Goal: Task Accomplishment & Management: Manage account settings

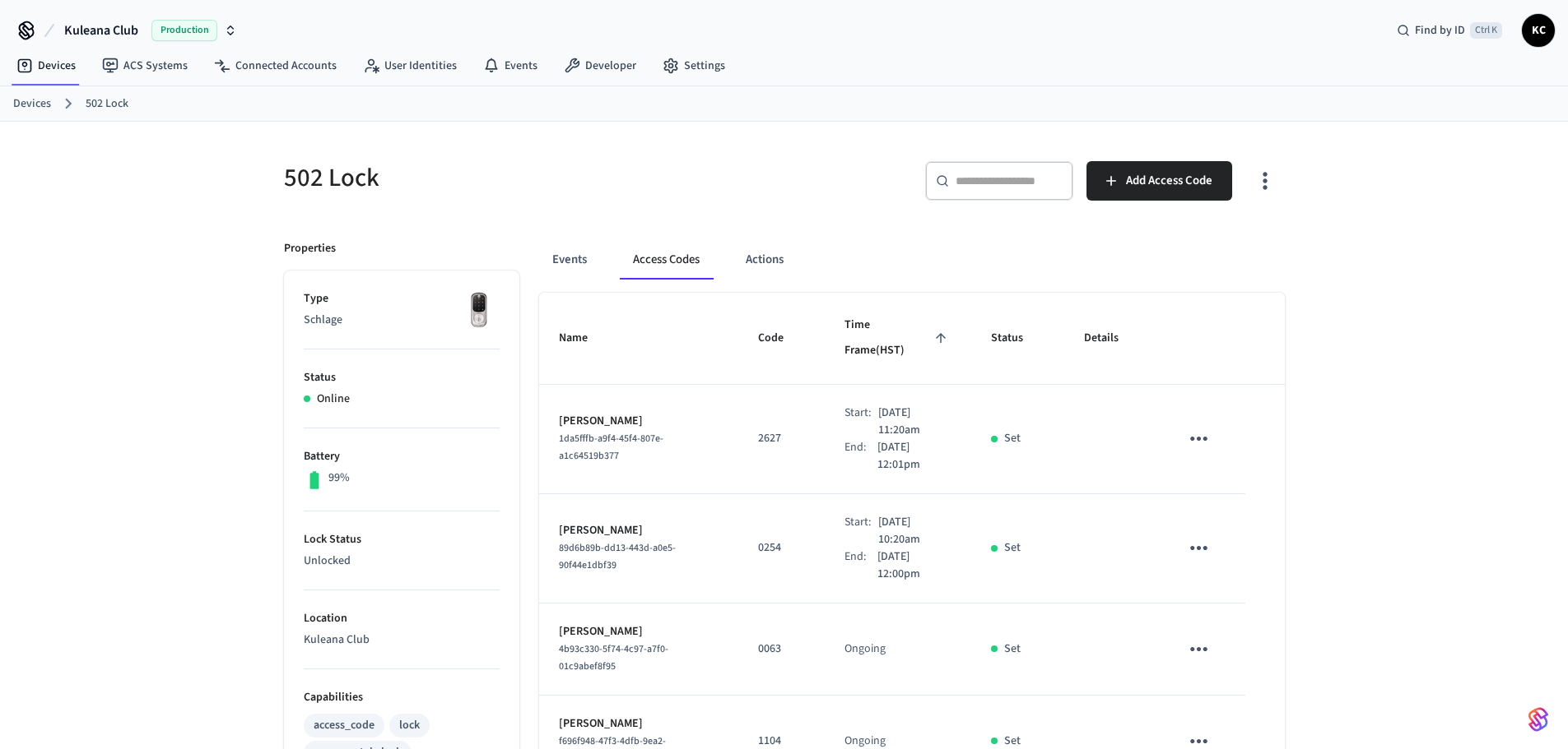
drag, startPoint x: 0, startPoint y: 0, endPoint x: 49, endPoint y: 105, distance: 115.9
click at [49, 105] on link "Devices" at bounding box center [32, 104] width 37 height 17
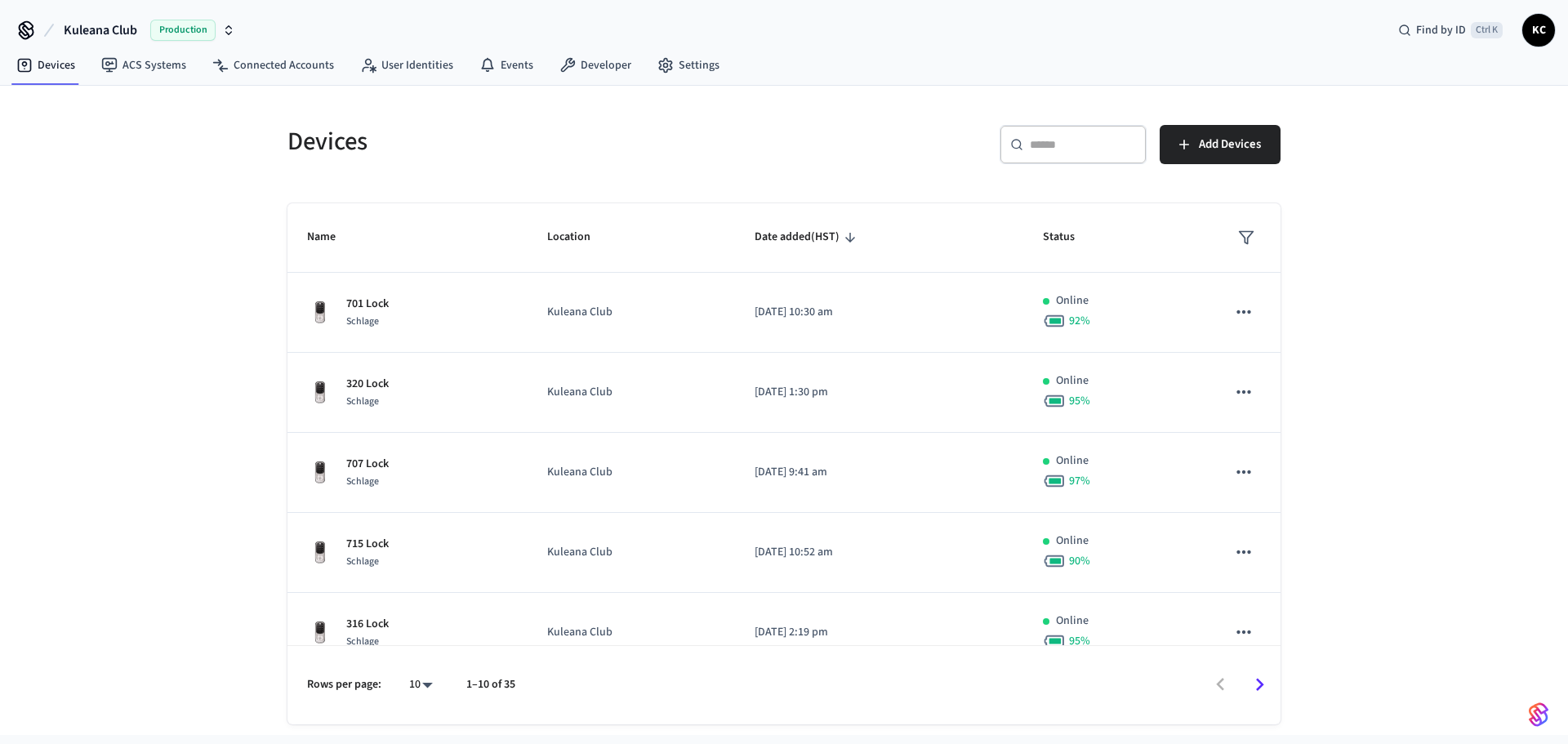
click at [1024, 135] on div "​ ​" at bounding box center [1073, 144] width 147 height 39
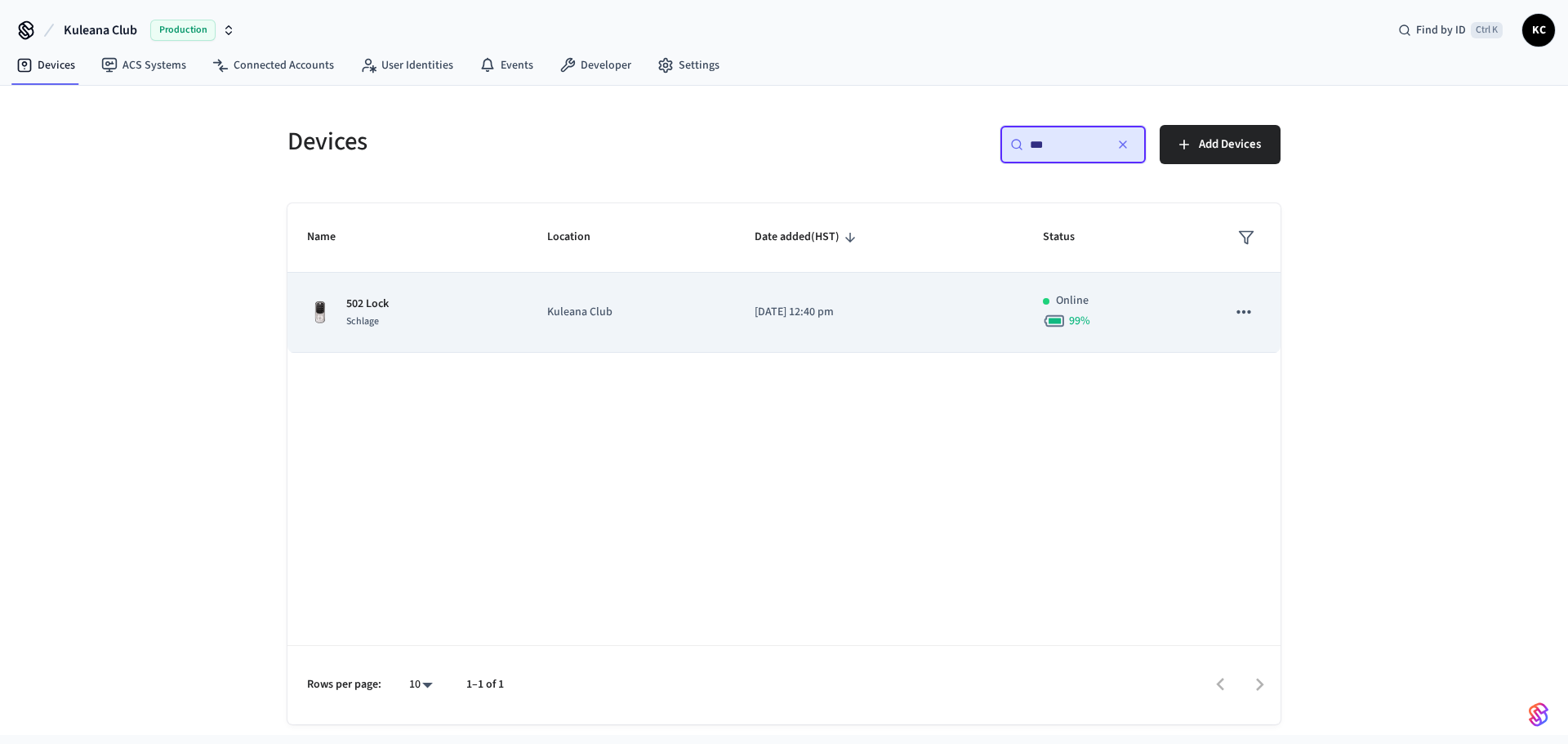
type input "***"
click at [715, 335] on td "Kuleana Club" at bounding box center [632, 313] width 207 height 80
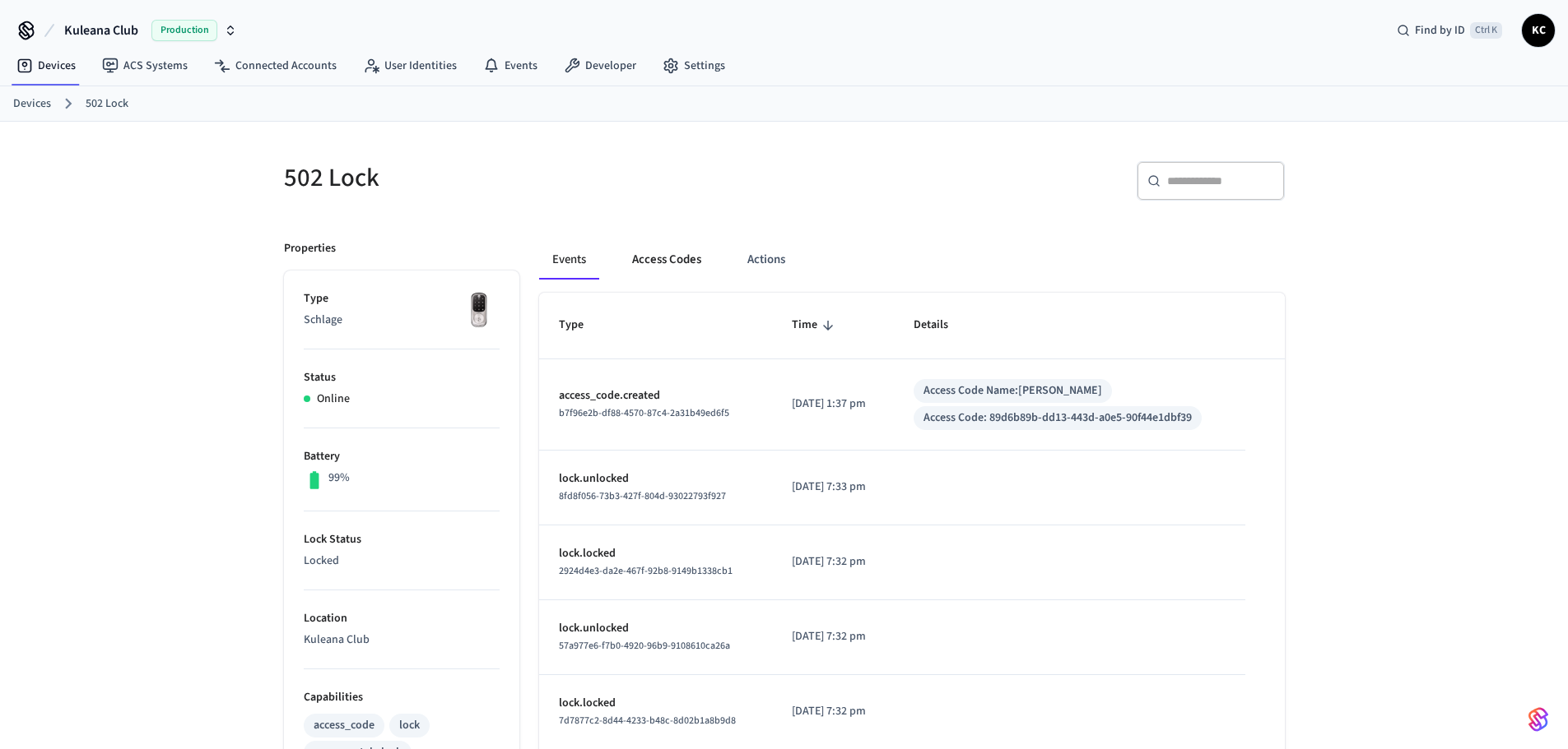
click at [693, 260] on button "Access Codes" at bounding box center [667, 260] width 96 height 39
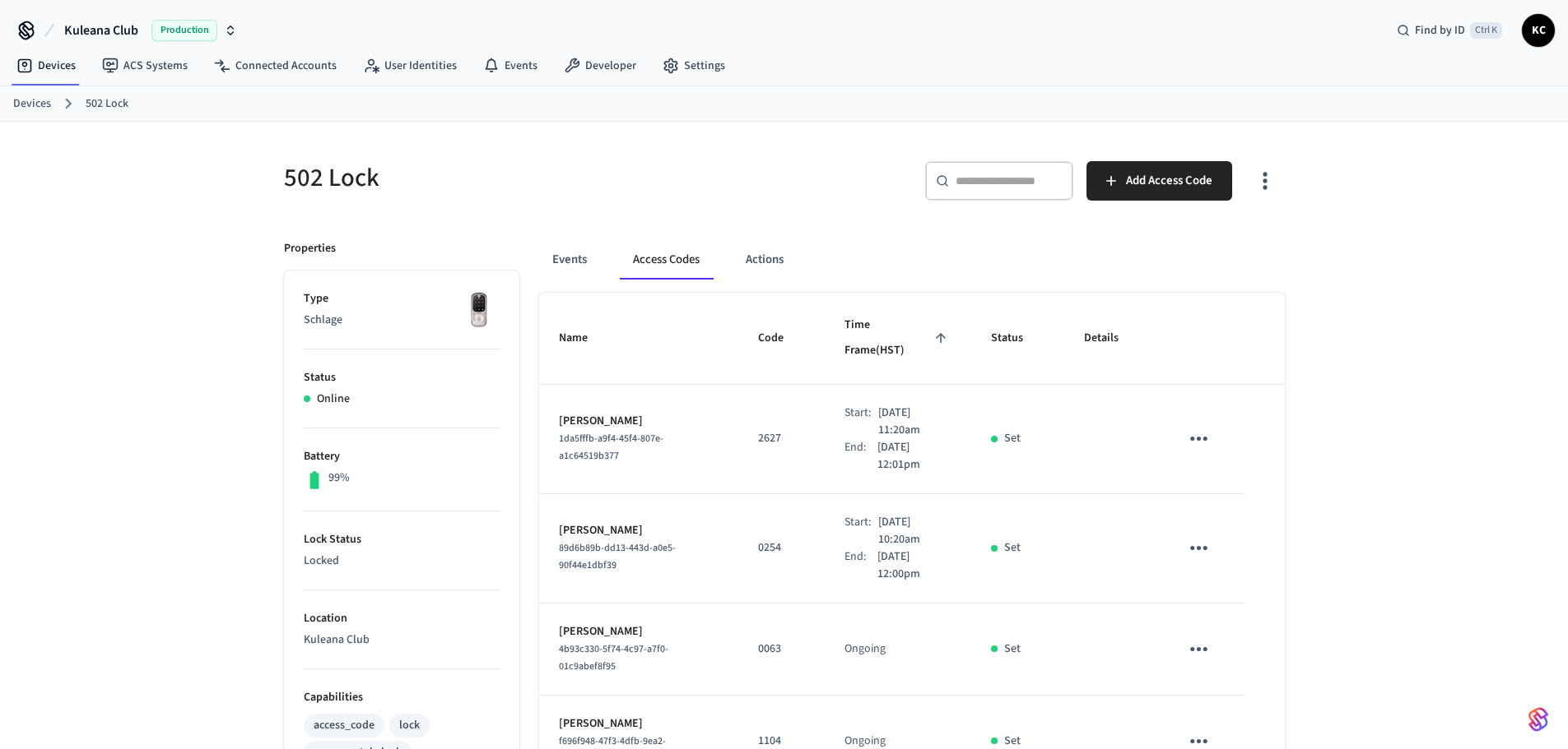
click at [730, 186] on h5 "502 Lock" at bounding box center [529, 177] width 491 height 34
click at [757, 542] on td "0254" at bounding box center [781, 549] width 86 height 109
click at [777, 544] on td "0254" at bounding box center [781, 549] width 86 height 109
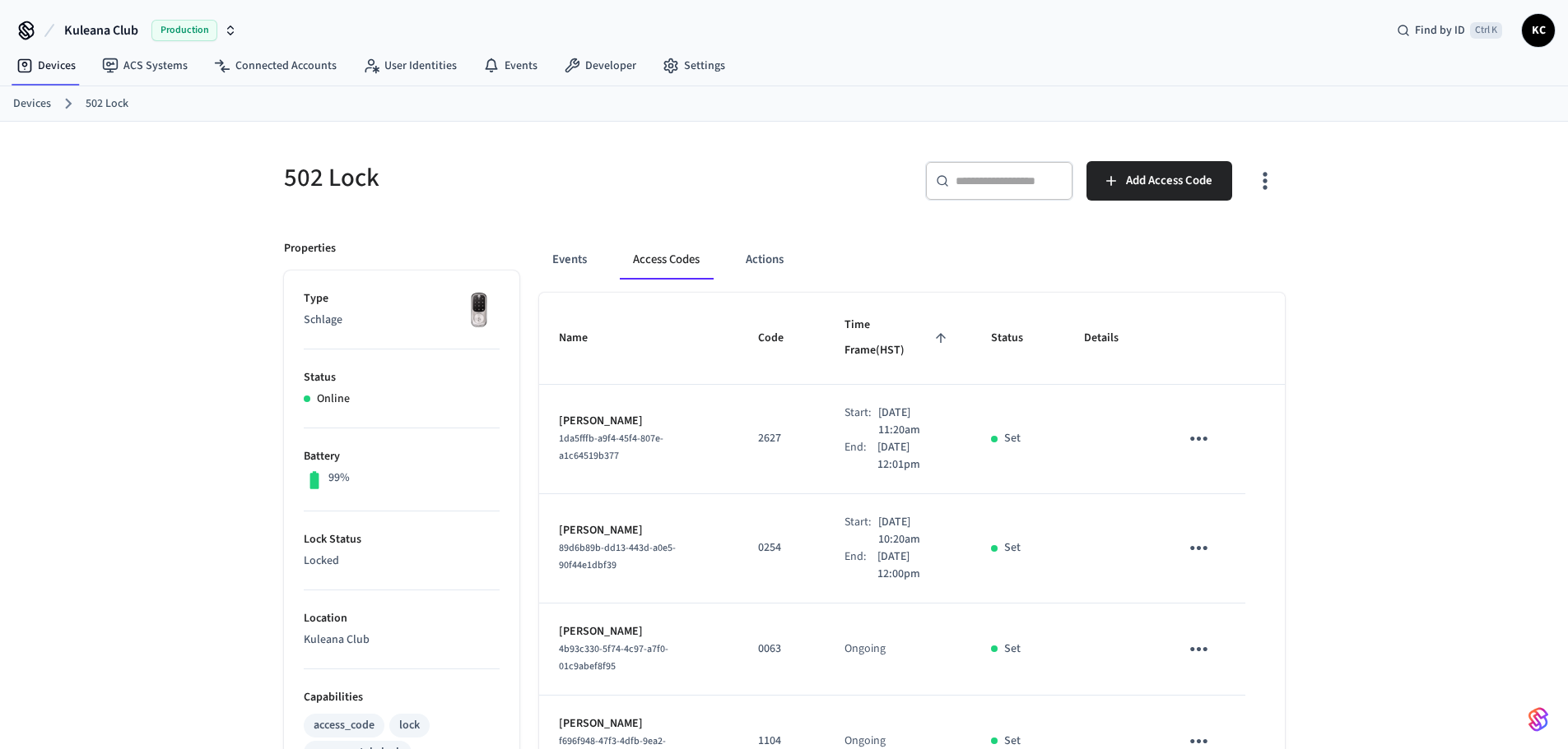
click at [575, 256] on button "Events" at bounding box center [569, 260] width 61 height 39
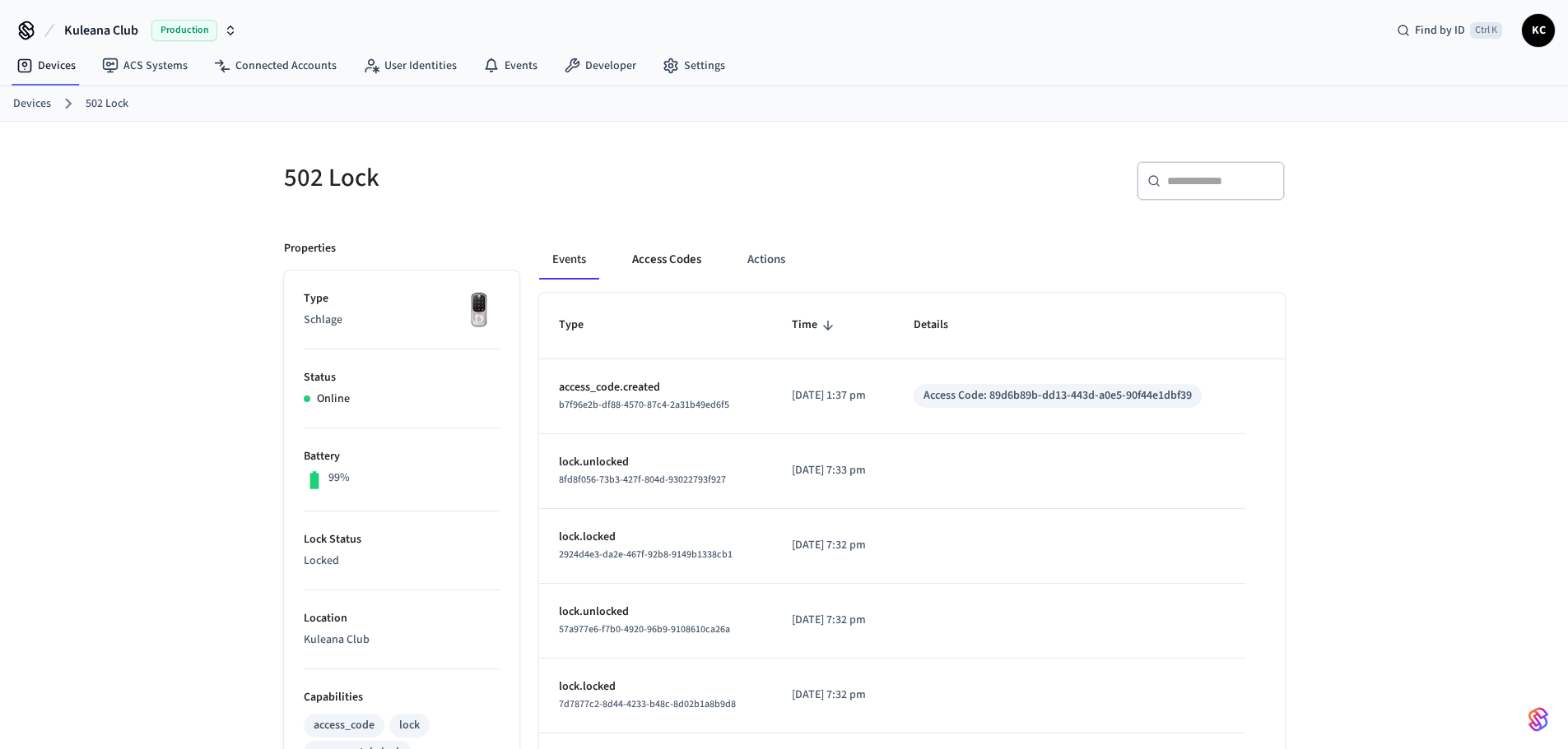
click at [675, 260] on button "Access Codes" at bounding box center [667, 260] width 96 height 39
